Goal: Task Accomplishment & Management: Use online tool/utility

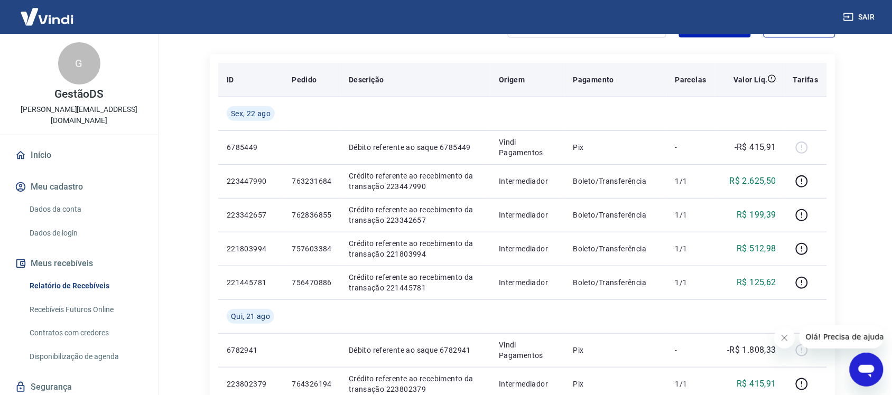
scroll to position [66, 0]
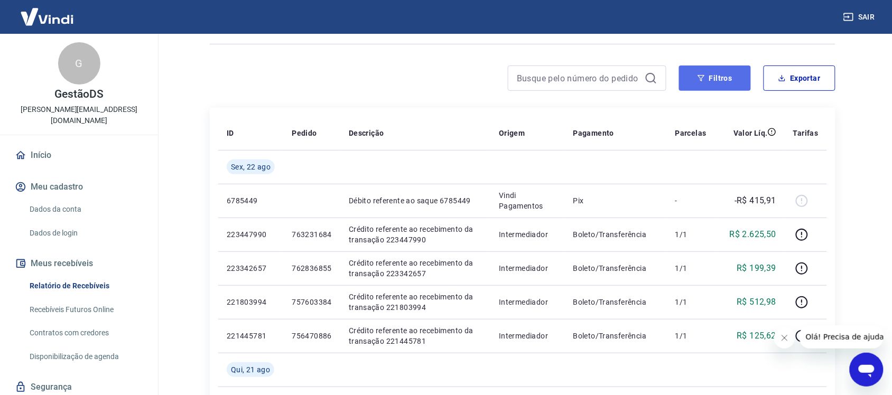
click at [709, 81] on button "Filtros" at bounding box center [715, 78] width 72 height 25
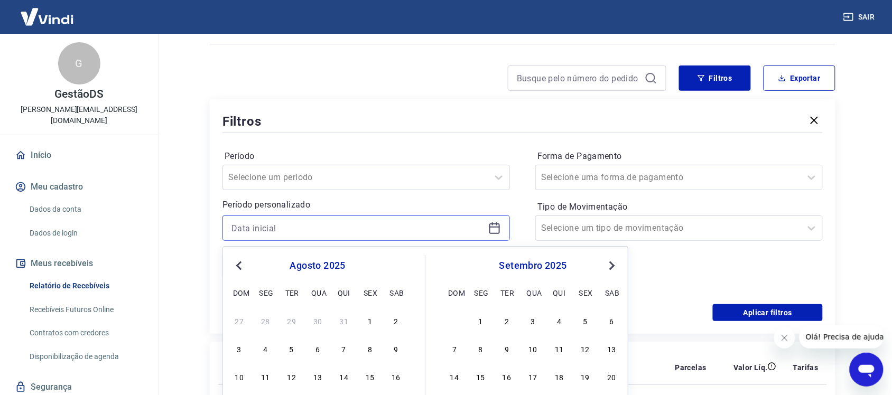
click at [293, 230] on input at bounding box center [357, 228] width 252 height 16
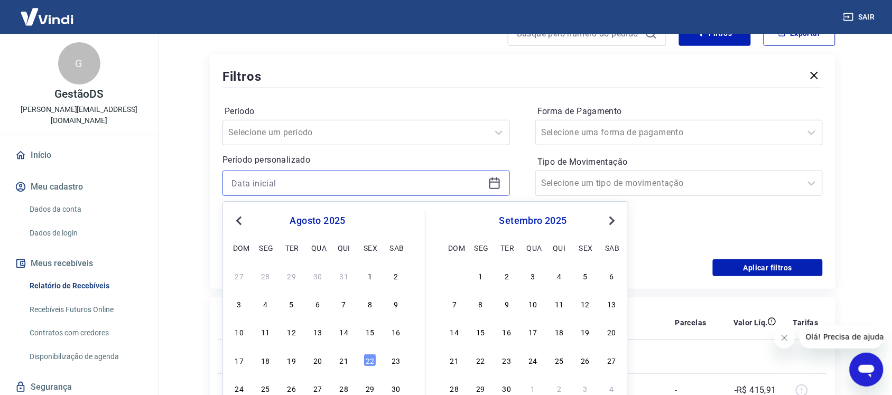
scroll to position [198, 0]
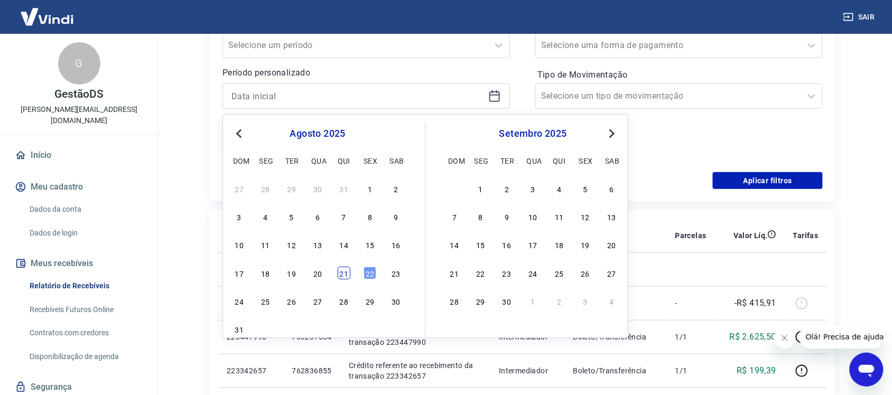
click at [341, 276] on div "21" at bounding box center [344, 273] width 13 height 13
type input "[DATE]"
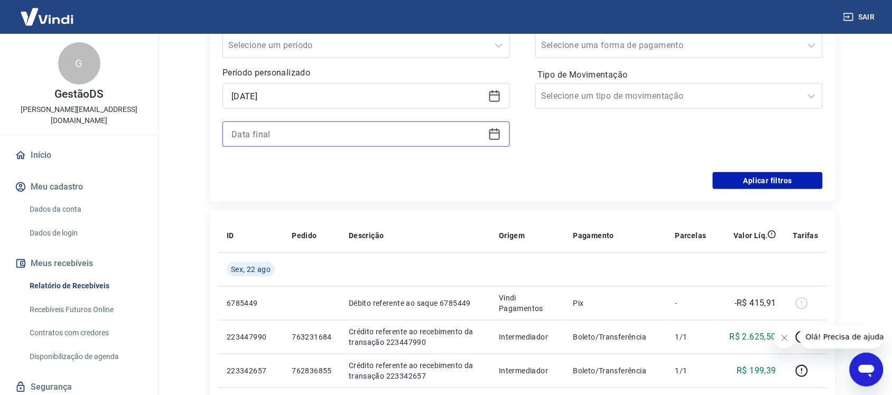
click at [280, 136] on input at bounding box center [357, 134] width 252 height 16
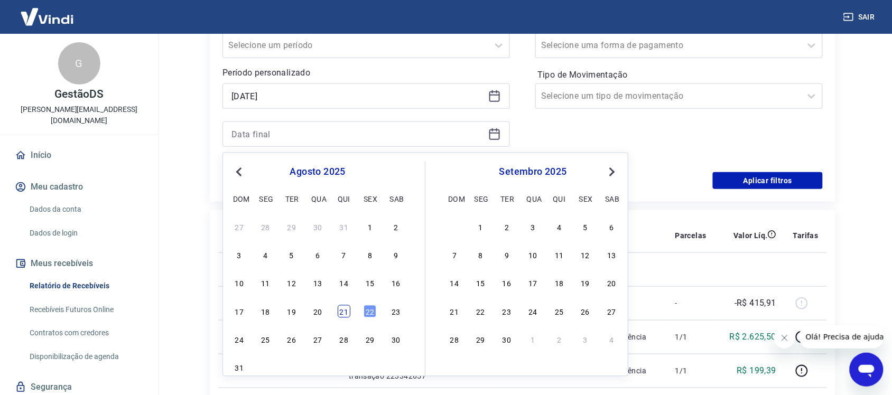
click at [341, 309] on div "21" at bounding box center [344, 311] width 13 height 13
type input "[DATE]"
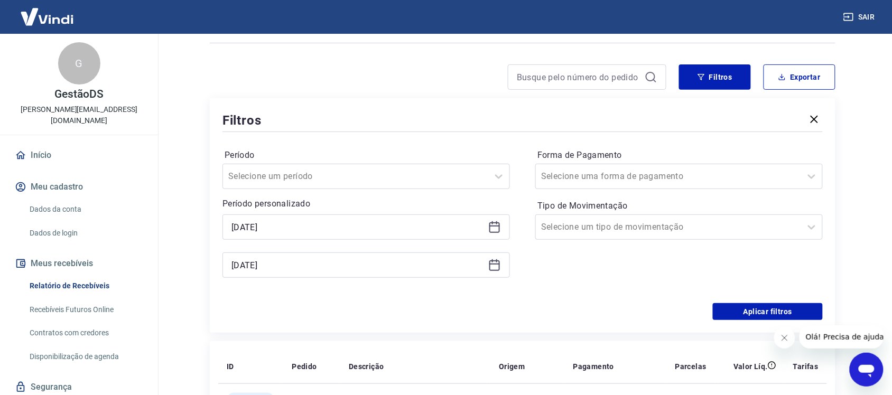
scroll to position [66, 0]
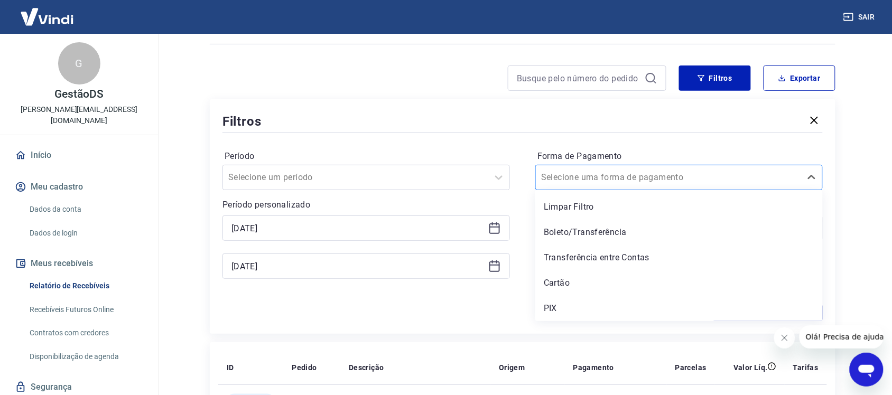
click at [621, 171] on input "Forma de Pagamento" at bounding box center [594, 177] width 107 height 13
click at [563, 306] on div "PIX" at bounding box center [678, 308] width 287 height 21
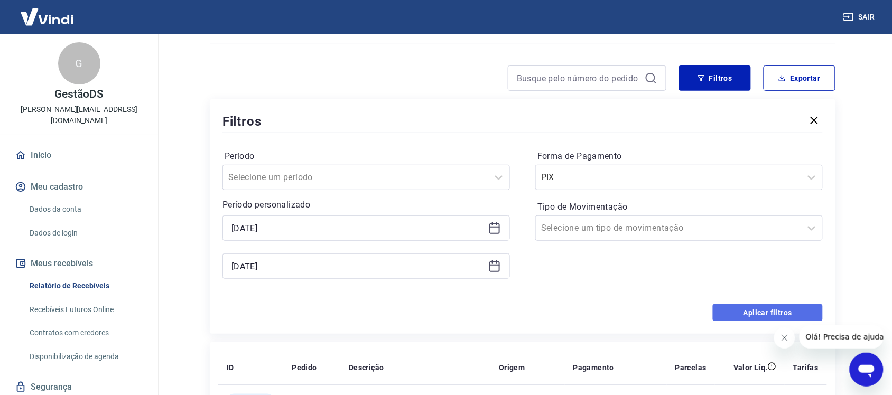
click at [743, 310] on button "Aplicar filtros" at bounding box center [768, 312] width 110 height 17
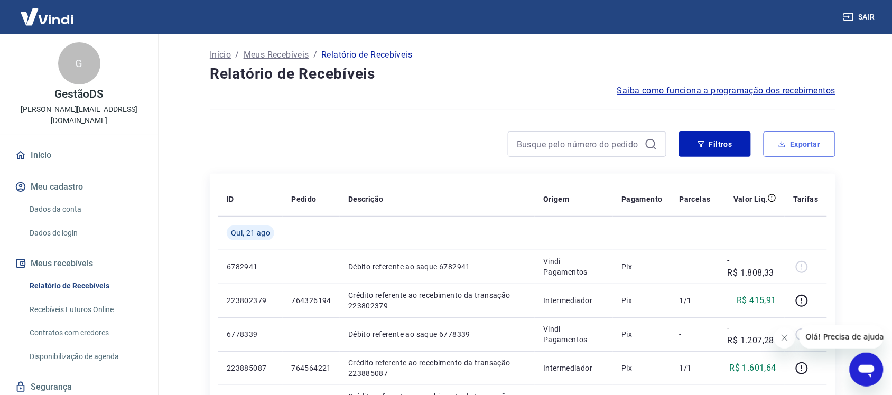
click at [800, 139] on button "Exportar" at bounding box center [799, 144] width 72 height 25
type input "[DATE]"
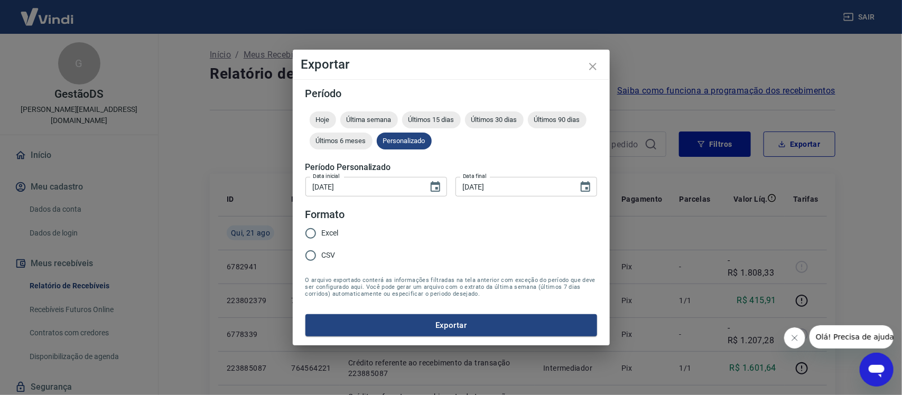
click at [331, 228] on span "Excel" at bounding box center [330, 233] width 17 height 11
click at [322, 228] on input "Excel" at bounding box center [311, 233] width 22 height 22
radio input "true"
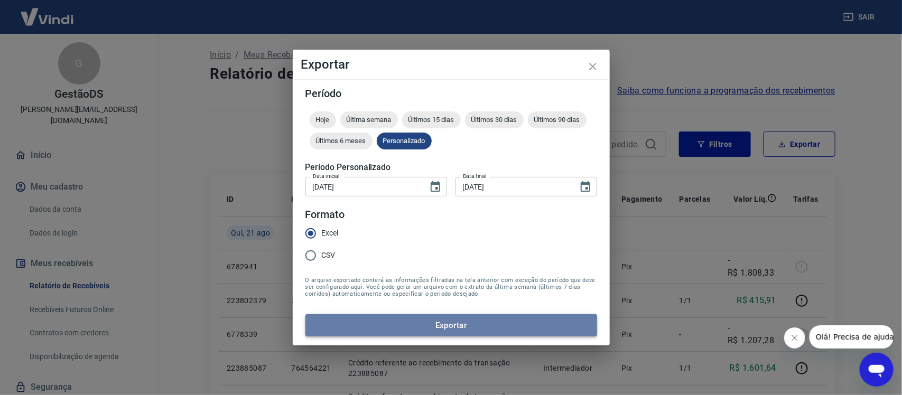
click at [363, 329] on button "Exportar" at bounding box center [451, 325] width 292 height 22
